Goal: Task Accomplishment & Management: Use online tool/utility

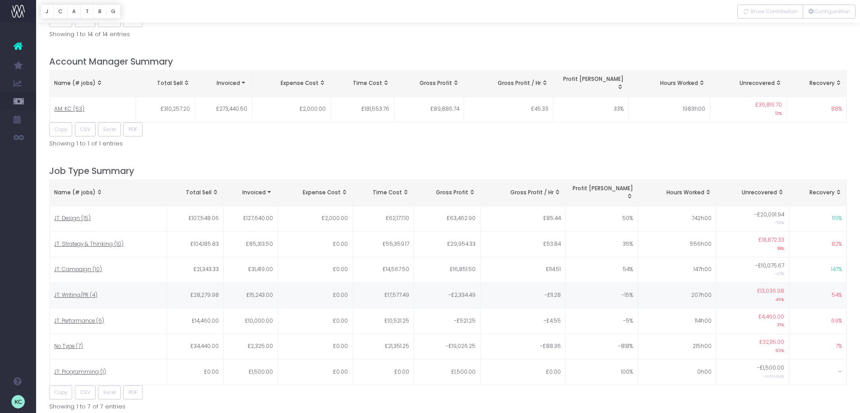
scroll to position [9, 0]
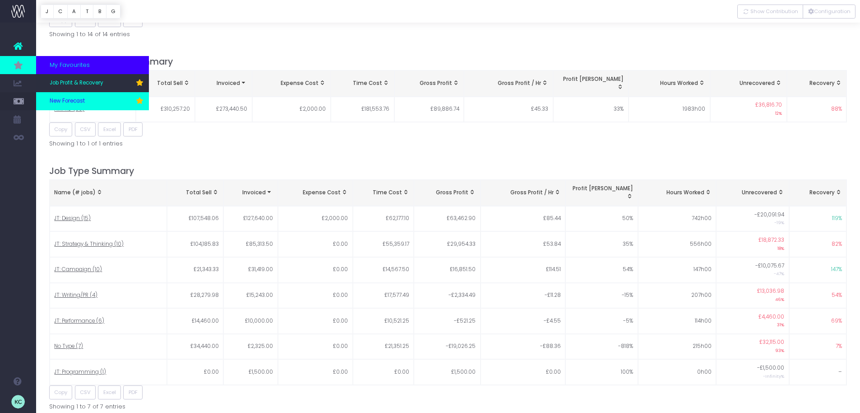
click at [79, 99] on span "New Forecast" at bounding box center [67, 101] width 35 height 8
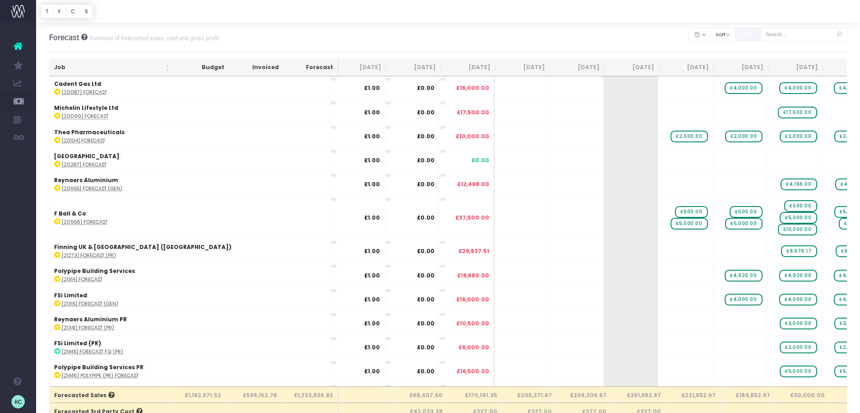
click at [761, 35] on button "filter" at bounding box center [748, 35] width 26 height 14
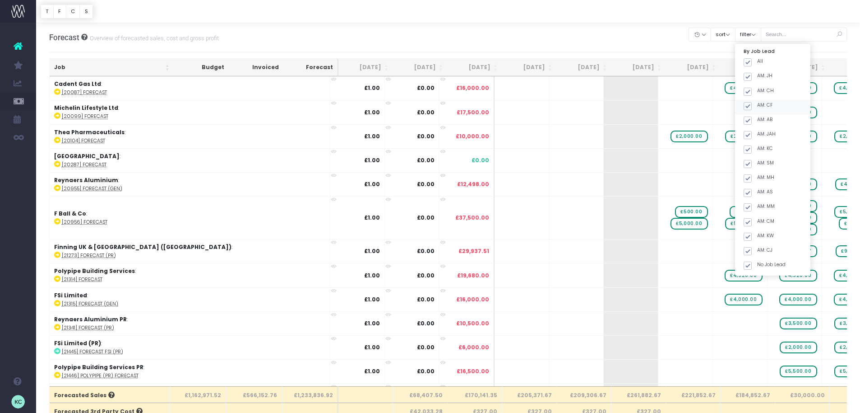
drag, startPoint x: 760, startPoint y: 63, endPoint x: 780, endPoint y: 107, distance: 48.3
click at [752, 63] on span at bounding box center [748, 62] width 8 height 8
click at [760, 63] on input "All" at bounding box center [760, 61] width 6 height 6
checkbox input "false"
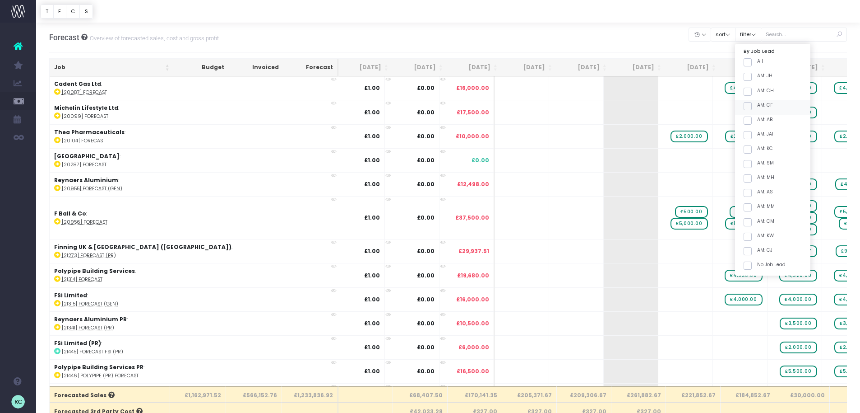
checkbox input "false"
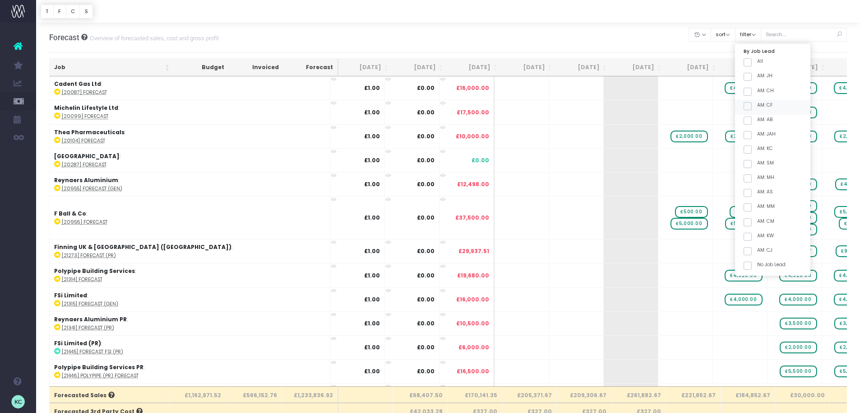
checkbox input "false"
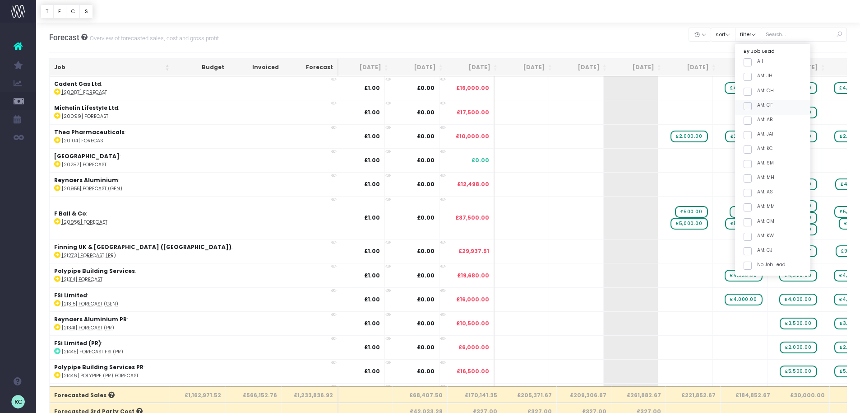
checkbox input "false"
click at [752, 151] on span at bounding box center [748, 149] width 8 height 8
click at [757, 151] on input "AM: KC" at bounding box center [760, 148] width 6 height 6
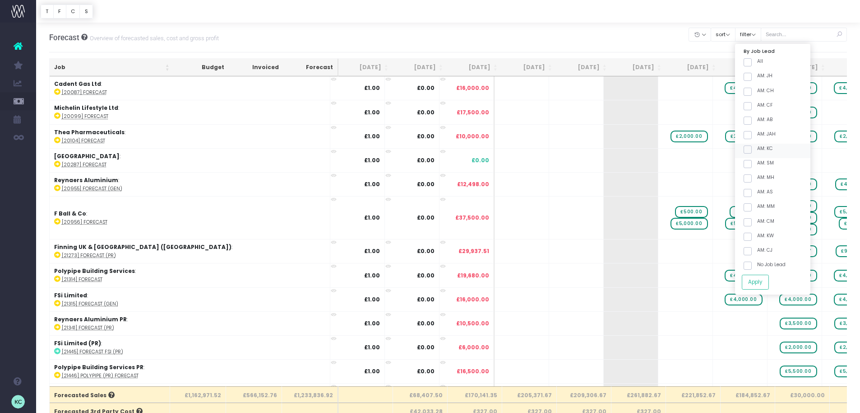
checkbox input "true"
click at [752, 166] on span at bounding box center [748, 164] width 8 height 8
click at [759, 165] on input "AM: SM" at bounding box center [760, 162] width 6 height 6
checkbox input "true"
click at [761, 279] on button "Apply" at bounding box center [755, 281] width 27 height 15
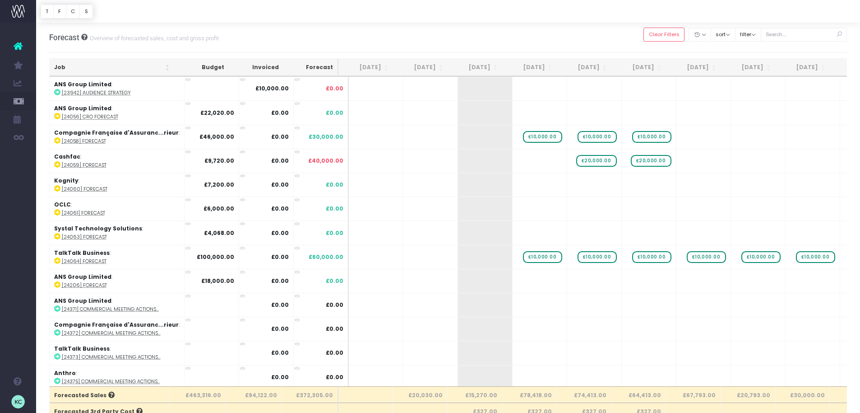
click at [111, 66] on th "Job" at bounding box center [112, 68] width 125 height 18
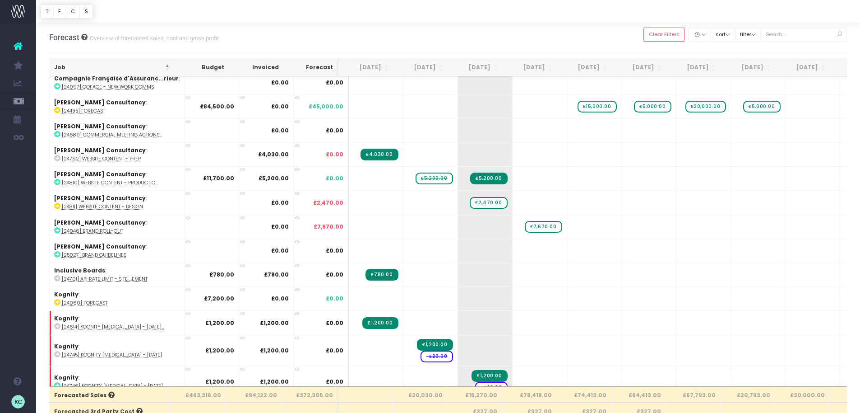
scroll to position [828, 0]
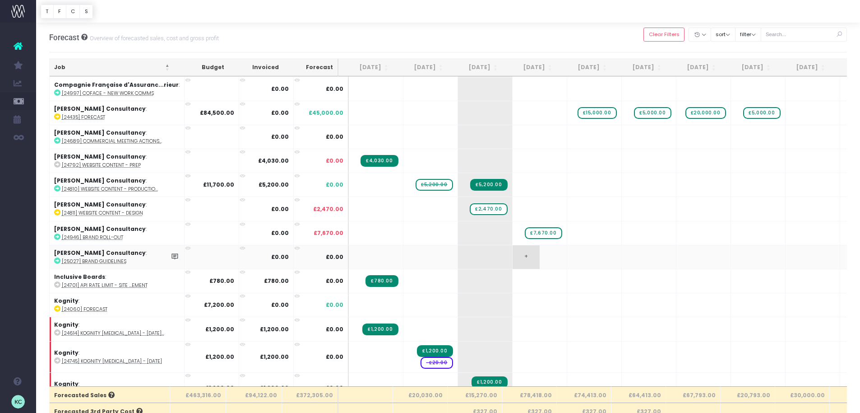
click at [514, 258] on span "+" at bounding box center [526, 256] width 27 height 23
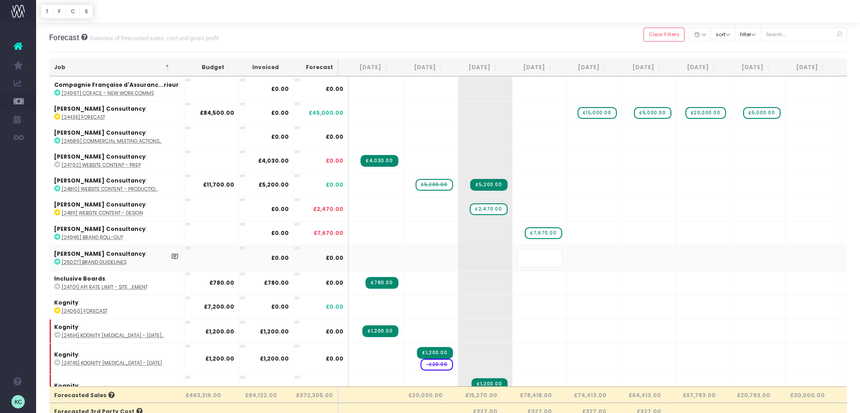
click at [517, 259] on input "text" at bounding box center [539, 258] width 45 height 18
type input "6860"
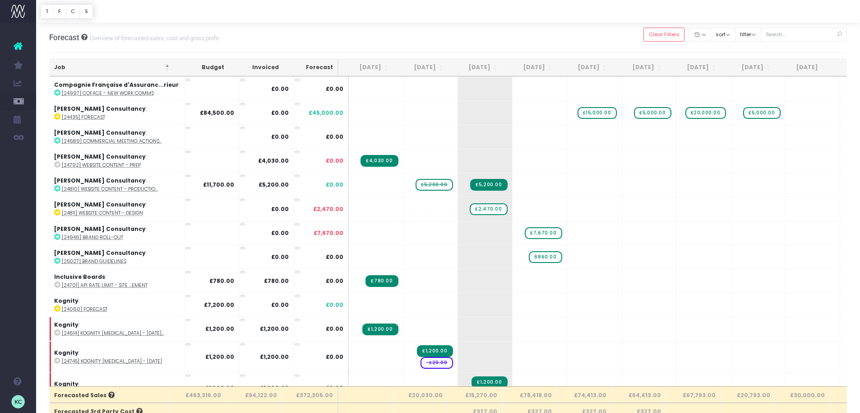
drag, startPoint x: 554, startPoint y: 38, endPoint x: 574, endPoint y: 103, distance: 68.5
click at [554, 38] on body "Oh my... this is bad. wayahead wasn't able to load this page. Please contact su…" at bounding box center [430, 206] width 860 height 413
click at [535, 232] on span "£7,670.00" at bounding box center [543, 233] width 37 height 12
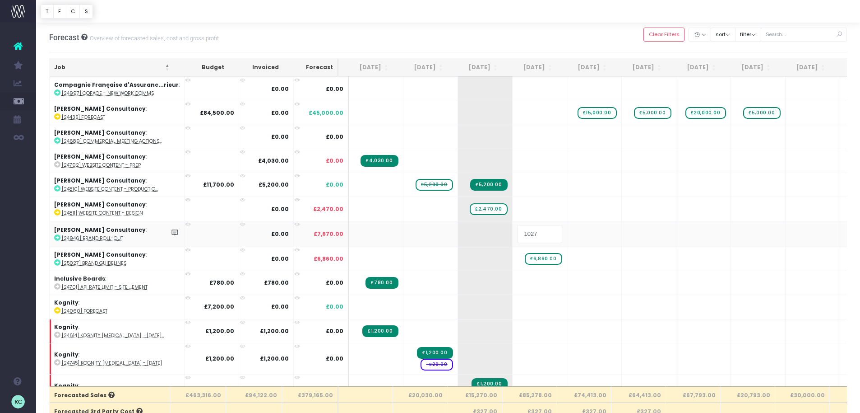
type input "10270"
click at [565, 39] on body "Oh my... this is bad. wayahead wasn't able to load this page. Please contact su…" at bounding box center [430, 206] width 860 height 413
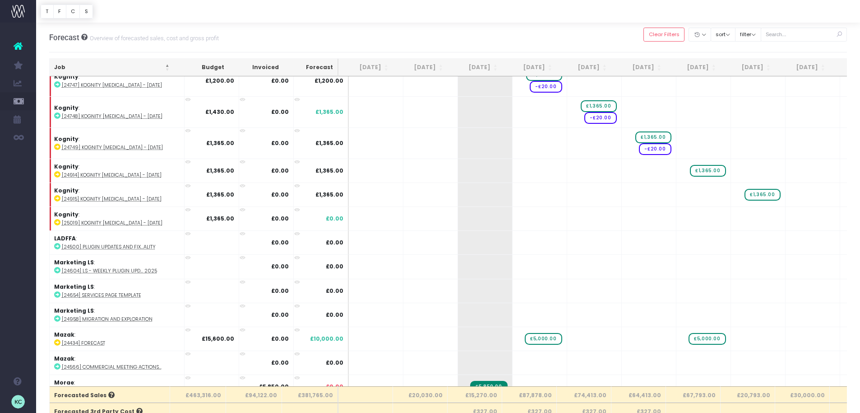
scroll to position [1167, 0]
